Goal: Check status: Check status

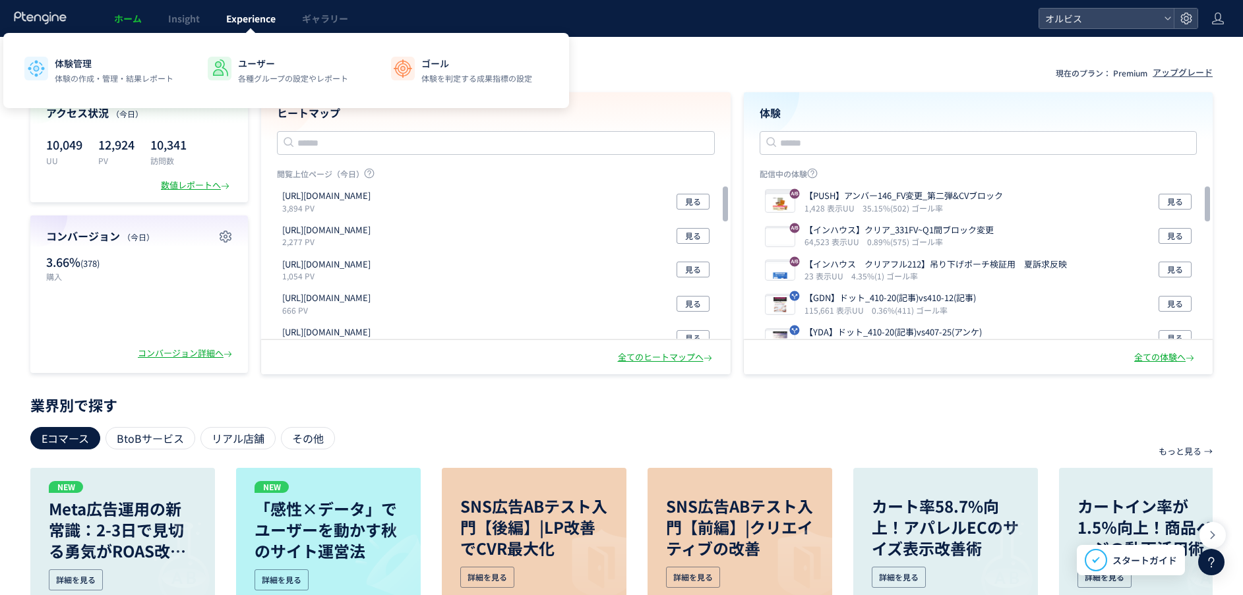
click at [272, 18] on span "Experience" at bounding box center [250, 18] width 49 height 13
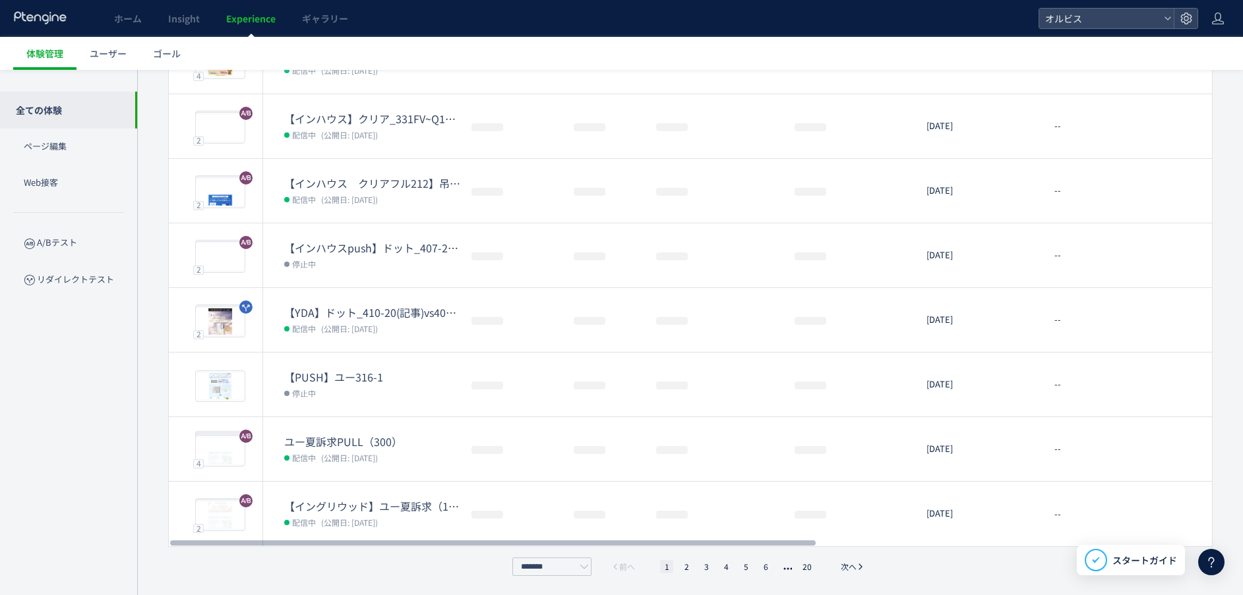
scroll to position [315, 0]
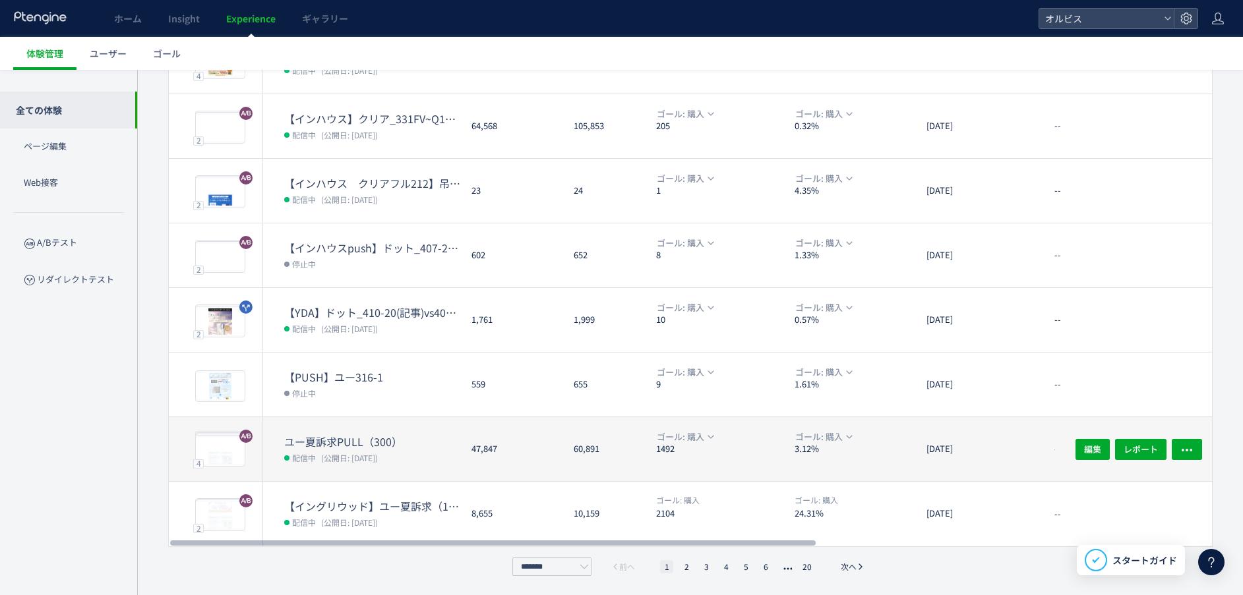
click at [431, 421] on div "ユー夏訴求PULL（300） 配信中 (公開日: [DATE])" at bounding box center [362, 449] width 198 height 64
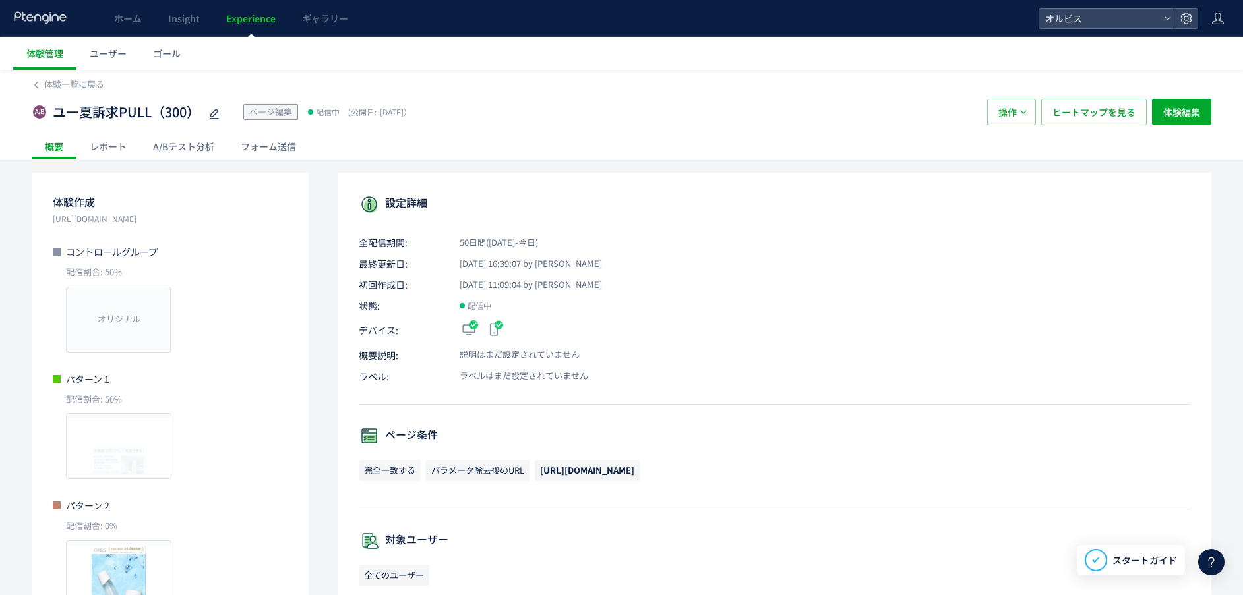
click at [200, 140] on div "A/Bテスト分析" at bounding box center [184, 146] width 88 height 26
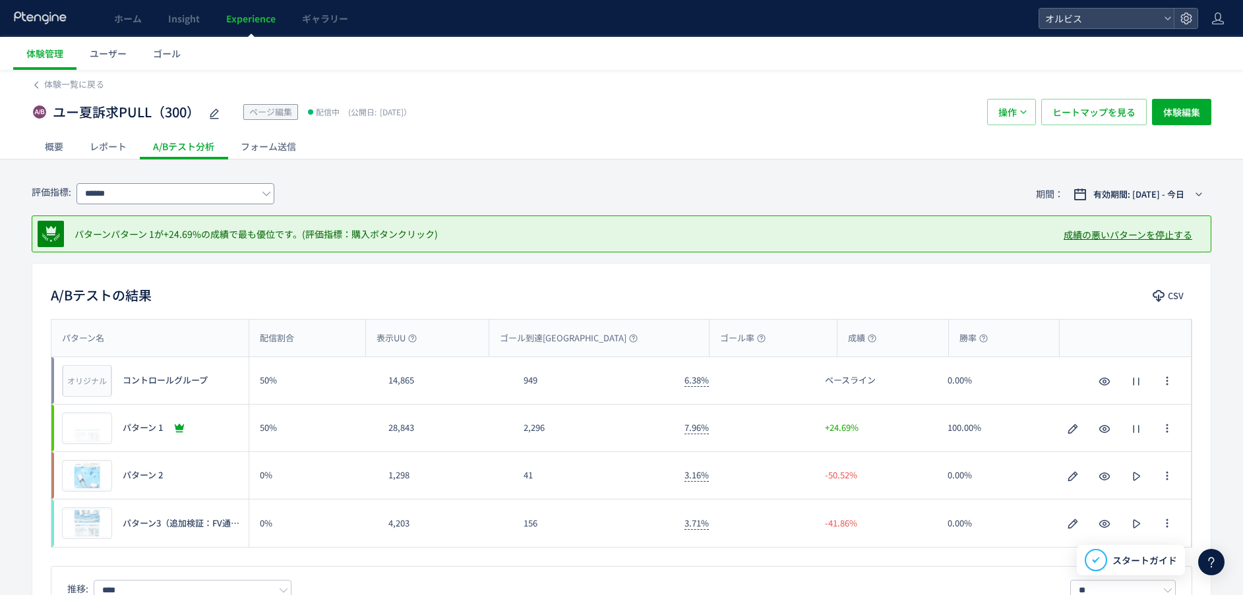
click at [269, 193] on icon at bounding box center [266, 193] width 9 height 9
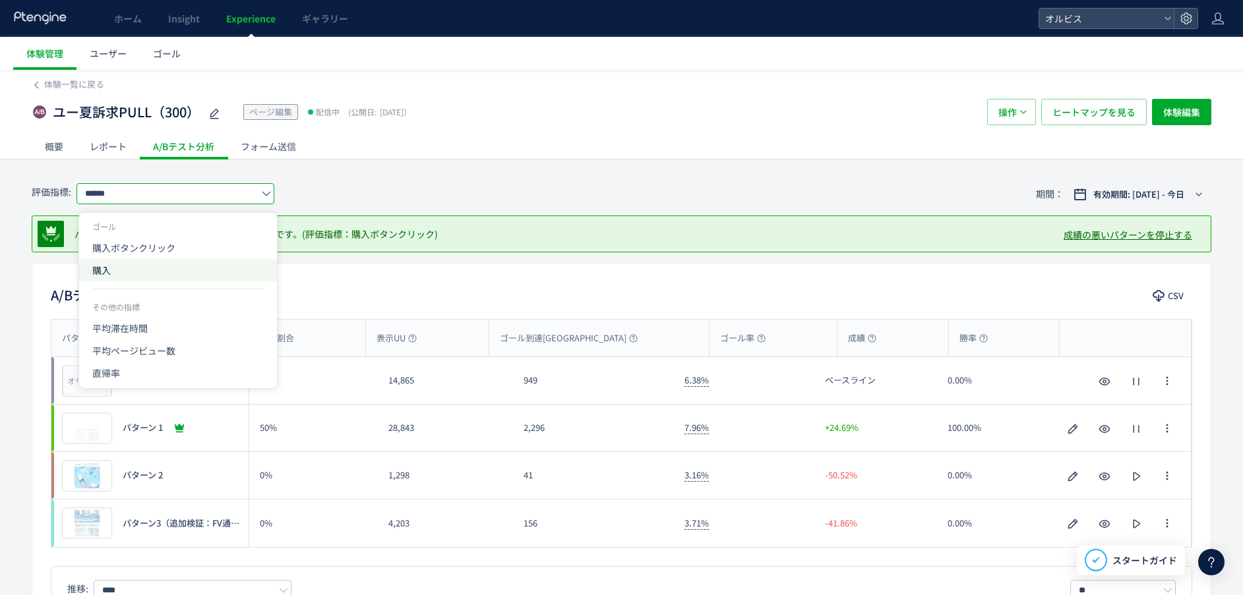
click at [235, 262] on span "購入" at bounding box center [177, 270] width 171 height 22
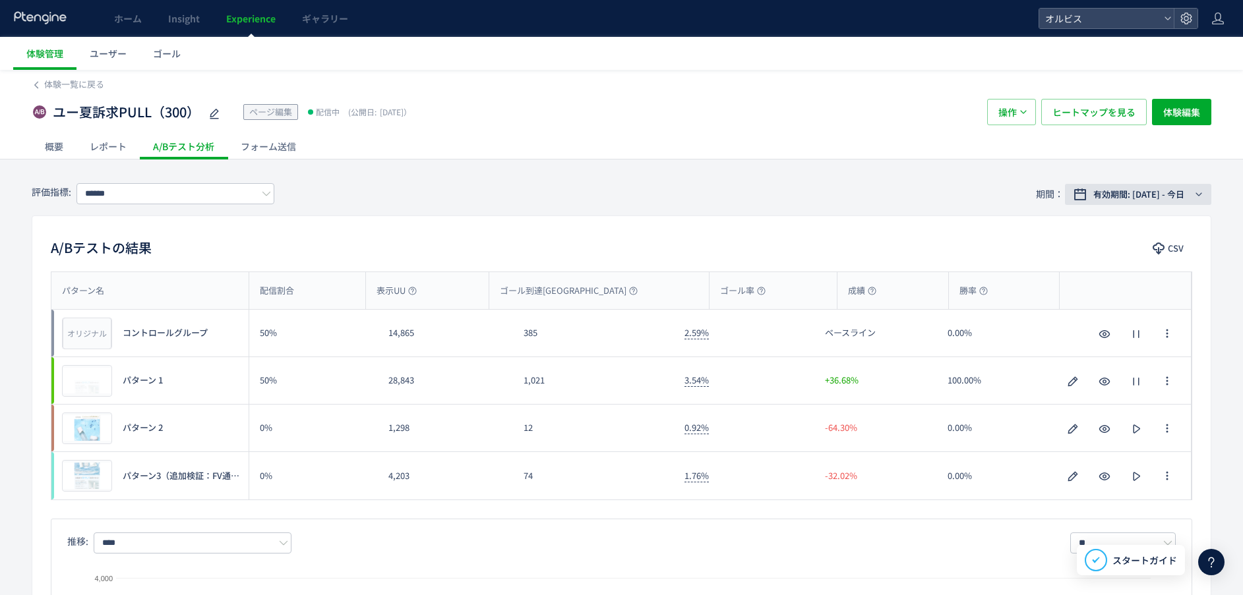
click at [1163, 191] on span "有効期間: [DATE] - 今日" at bounding box center [1138, 194] width 91 height 13
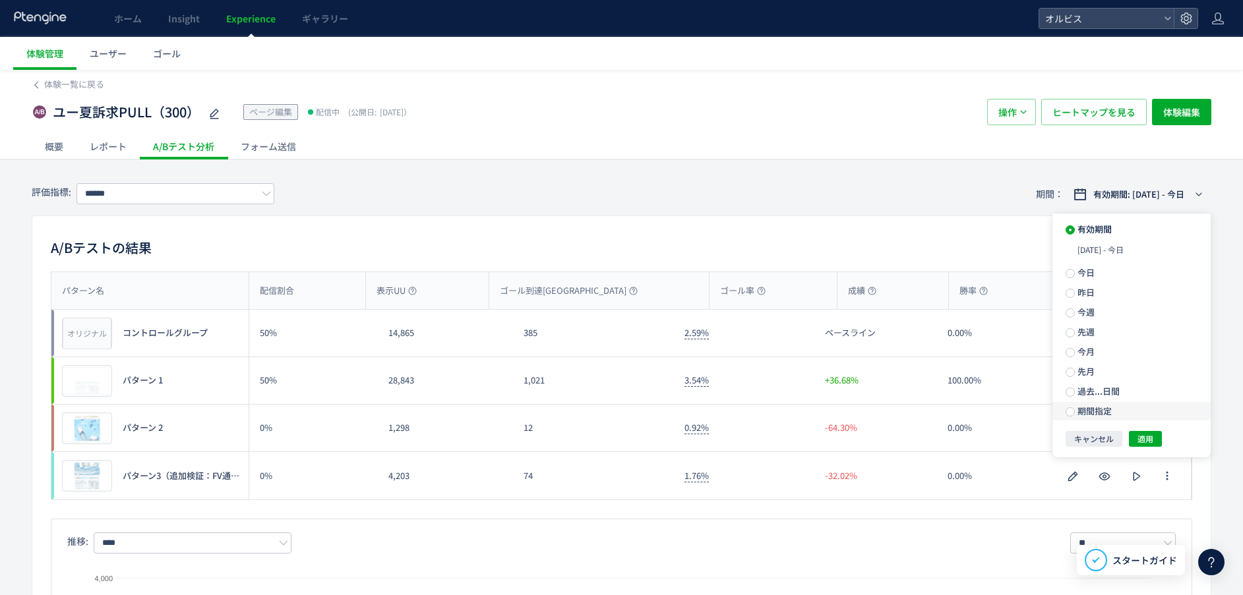
click at [1098, 403] on label "期間指定" at bounding box center [1131, 411] width 158 height 18
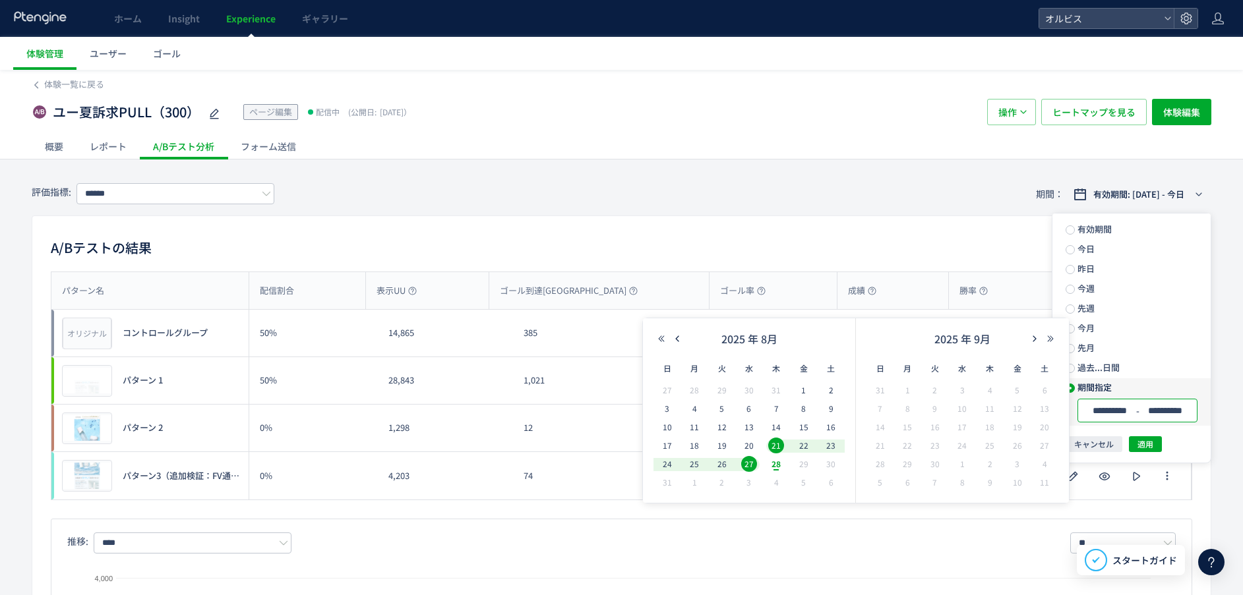
click at [1098, 406] on input "**********" at bounding box center [1109, 411] width 49 height 10
click at [688, 465] on span "25" at bounding box center [694, 464] width 16 height 16
click at [773, 460] on span "28" at bounding box center [776, 464] width 16 height 16
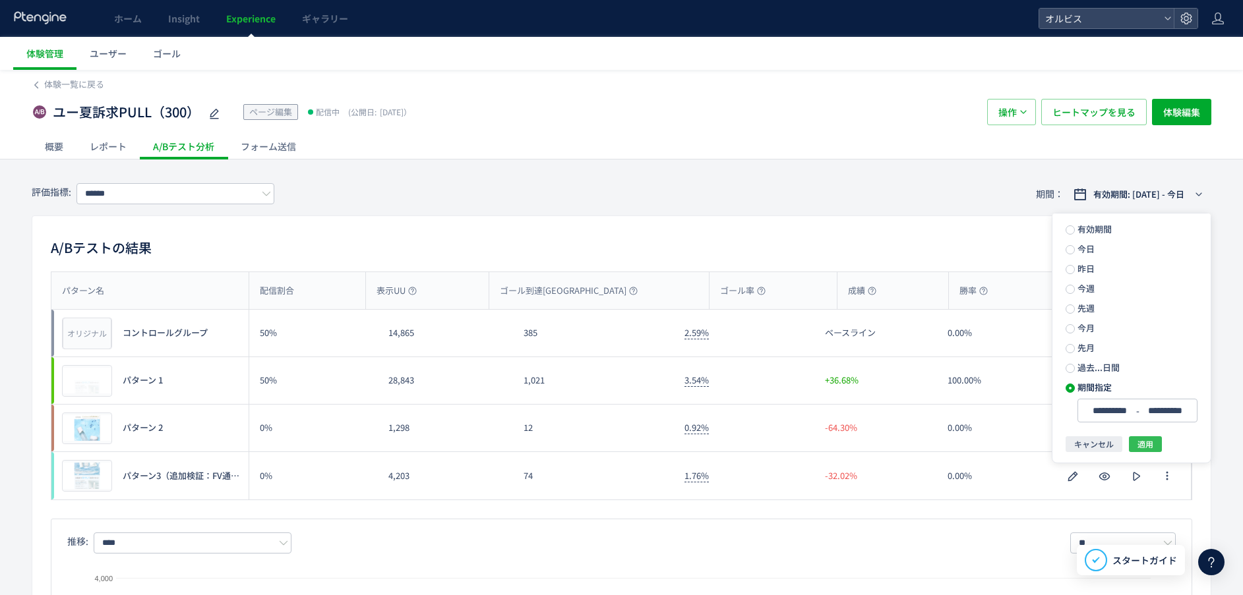
click at [1139, 436] on button "適用" at bounding box center [1145, 444] width 33 height 16
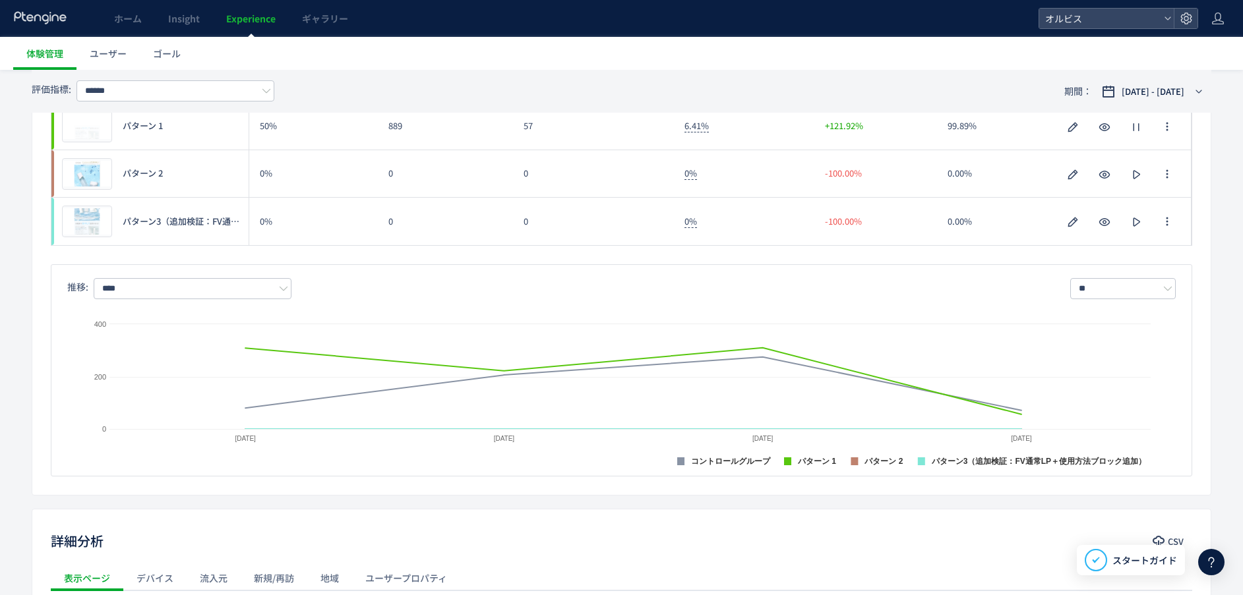
scroll to position [255, 0]
click at [269, 290] on input "****" at bounding box center [193, 288] width 198 height 21
click at [232, 353] on span "購入" at bounding box center [194, 345] width 171 height 22
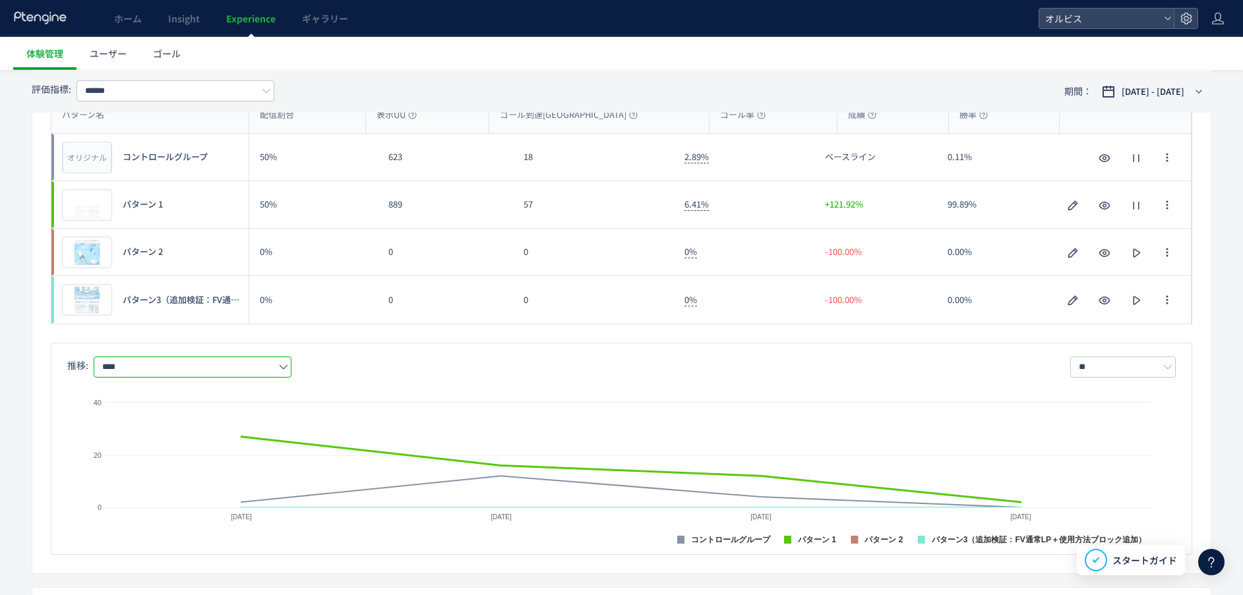
scroll to position [116, 0]
